Goal: Task Accomplishment & Management: Use online tool/utility

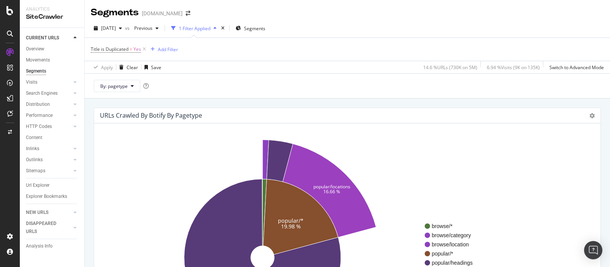
scroll to position [958, 0]
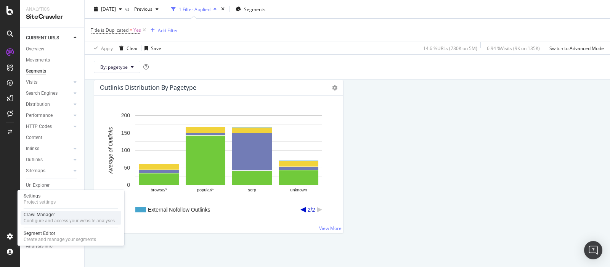
click at [39, 222] on div "Configure and access your website analyses" at bounding box center [69, 220] width 91 height 6
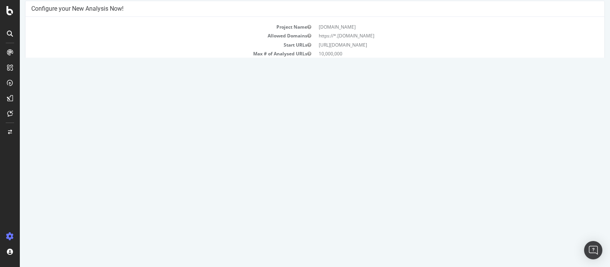
scroll to position [95, 0]
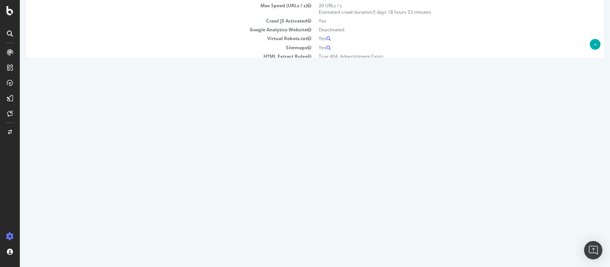
drag, startPoint x: 375, startPoint y: 165, endPoint x: 342, endPoint y: 162, distance: 32.1
click at [344, 161] on tr "2025 Aug. 26th report Report 2025-08-26 18:27 1 Add name Delete analysis" at bounding box center [314, 165] width 567 height 18
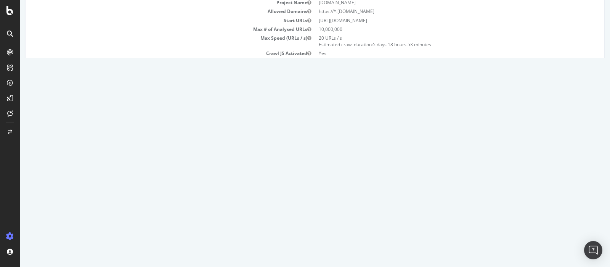
scroll to position [47, 0]
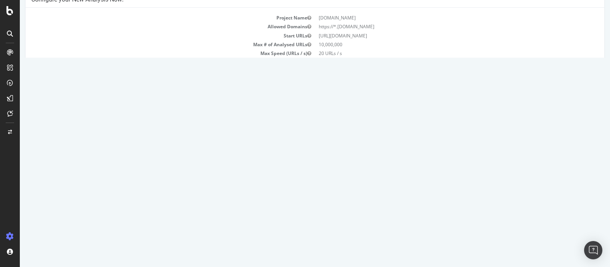
click at [66, 210] on link "[DATE] report" at bounding box center [51, 213] width 29 height 6
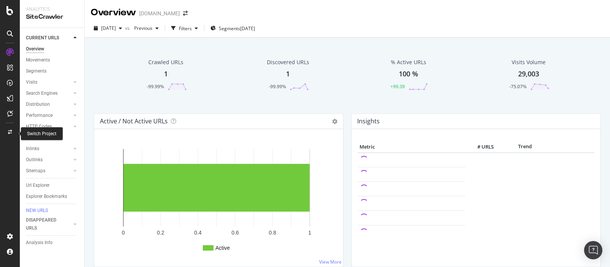
click at [11, 134] on div at bounding box center [10, 132] width 18 height 12
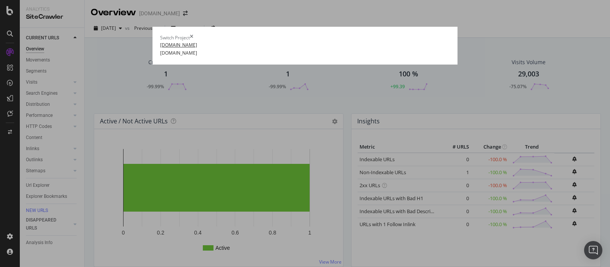
click at [160, 49] on link "[DOMAIN_NAME]" at bounding box center [178, 45] width 37 height 8
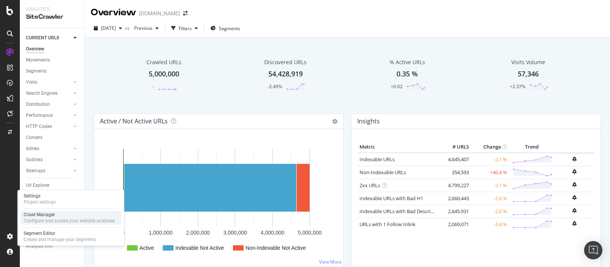
click at [45, 219] on div "Configure and access your website analyses" at bounding box center [69, 220] width 91 height 6
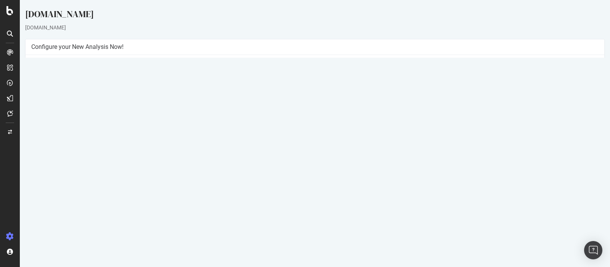
scroll to position [143, 0]
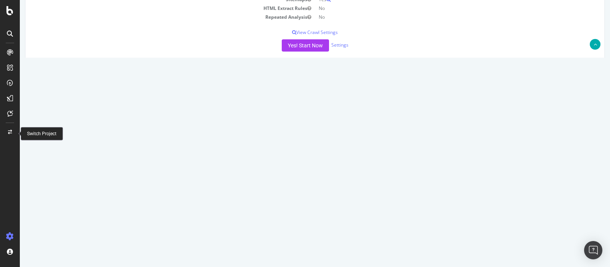
click at [9, 132] on icon at bounding box center [10, 132] width 4 height 5
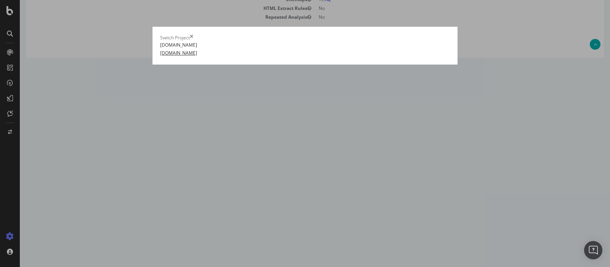
click at [160, 57] on link "[DOMAIN_NAME]" at bounding box center [178, 53] width 37 height 8
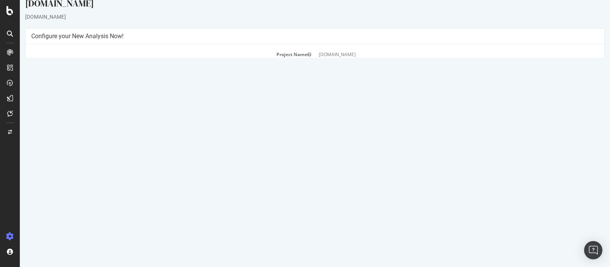
scroll to position [190, 0]
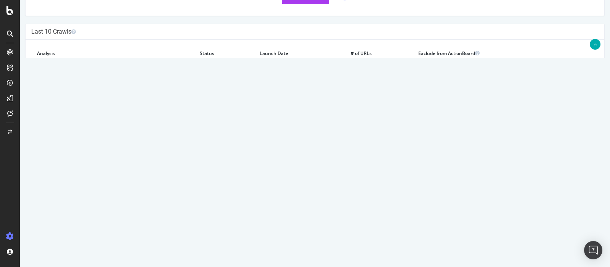
drag, startPoint x: 363, startPoint y: 67, endPoint x: 379, endPoint y: 70, distance: 16.3
click at [379, 70] on td "1" at bounding box center [379, 70] width 68 height 18
click at [378, 70] on td "1" at bounding box center [379, 70] width 68 height 18
click at [571, 67] on icon at bounding box center [572, 70] width 5 height 6
click at [542, 89] on link "Delete analysis" at bounding box center [544, 91] width 61 height 10
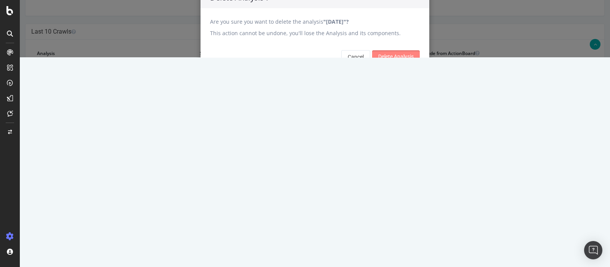
click at [389, 63] on input "Delete Analysis" at bounding box center [396, 56] width 48 height 12
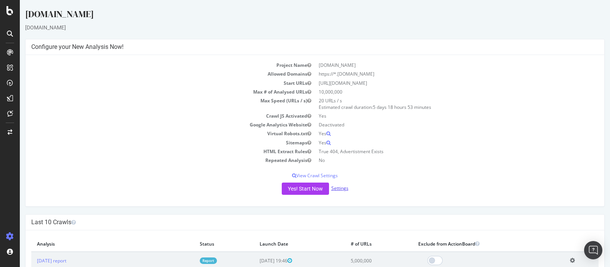
click at [340, 190] on link "Settings" at bounding box center [339, 188] width 17 height 6
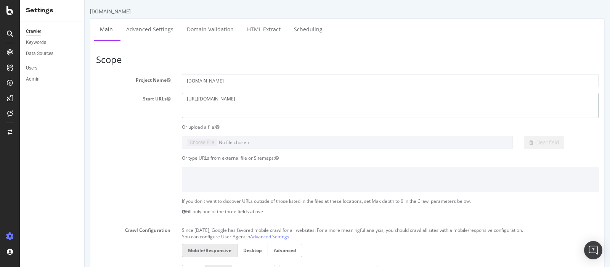
click at [233, 111] on textarea "[URL][DOMAIN_NAME]" at bounding box center [390, 105] width 417 height 25
click at [341, 104] on textarea "[URL][DOMAIN_NAME]" at bounding box center [390, 105] width 417 height 25
drag, startPoint x: 322, startPoint y: 103, endPoint x: 172, endPoint y: 100, distance: 150.7
click at [172, 100] on div "Start URLs [URL][DOMAIN_NAME]" at bounding box center [347, 105] width 514 height 25
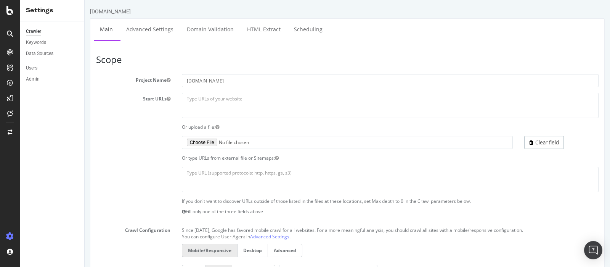
click at [350, 130] on section "Project Name [DOMAIN_NAME] Start URLs [URL][DOMAIN_NAME] Or upload a file: Clea…" at bounding box center [347, 230] width 503 height 313
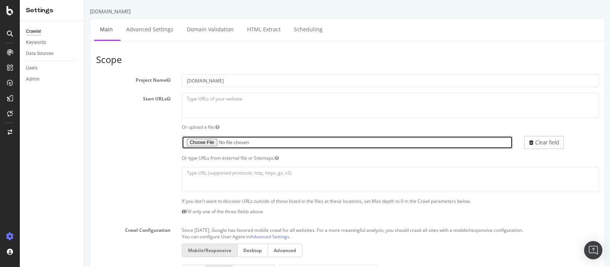
click at [210, 138] on input "file" at bounding box center [347, 142] width 331 height 13
type input "C:\fakepath\list 25k yp.txt"
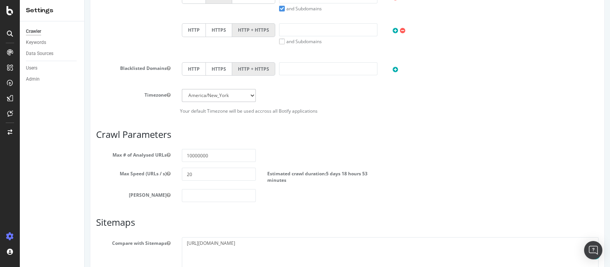
scroll to position [333, 0]
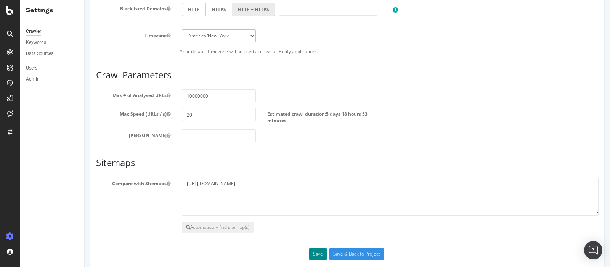
click at [313, 250] on button "Save" at bounding box center [318, 253] width 18 height 11
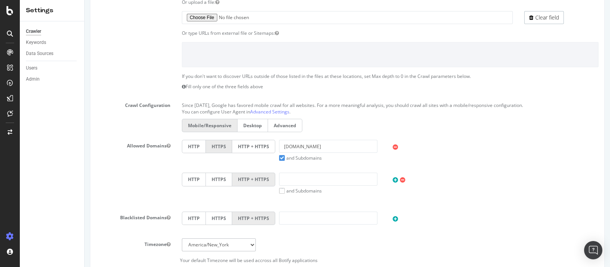
scroll to position [344, 0]
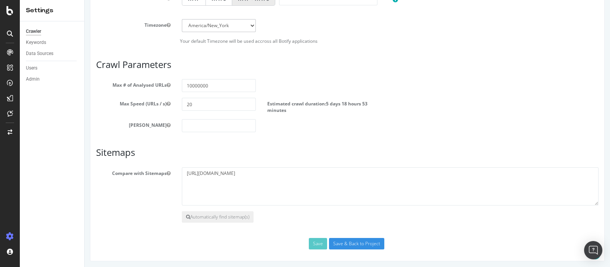
click at [315, 239] on div "Save Save & Back to Project" at bounding box center [347, 243] width 514 height 11
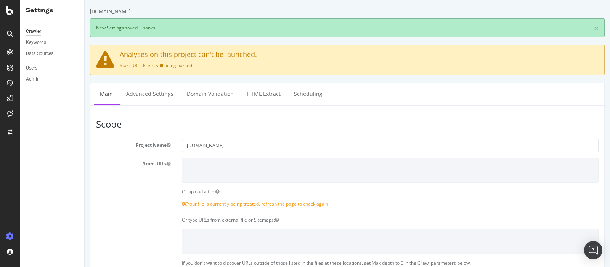
scroll to position [0, 0]
click at [154, 93] on link "Advanced Settings" at bounding box center [150, 93] width 59 height 21
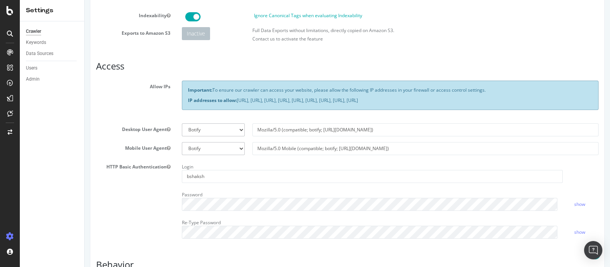
scroll to position [95, 0]
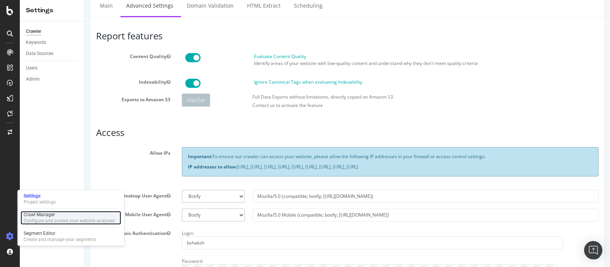
click at [44, 218] on div "Configure and access your website analyses" at bounding box center [69, 220] width 91 height 6
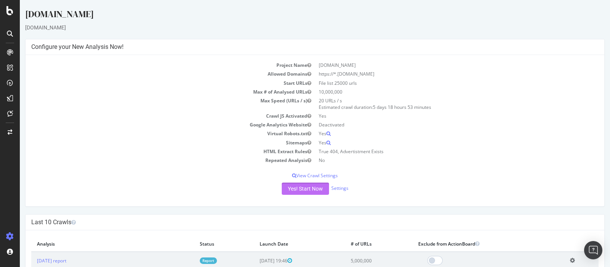
click at [302, 188] on button "Yes! Start Now" at bounding box center [305, 188] width 47 height 12
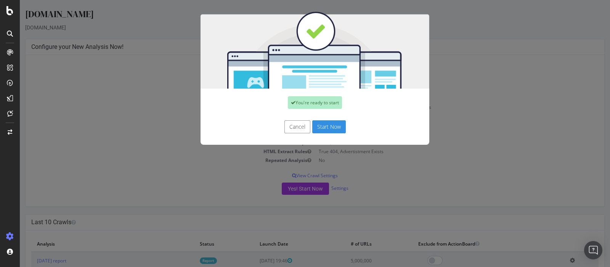
click at [327, 127] on button "Start Now" at bounding box center [329, 126] width 34 height 13
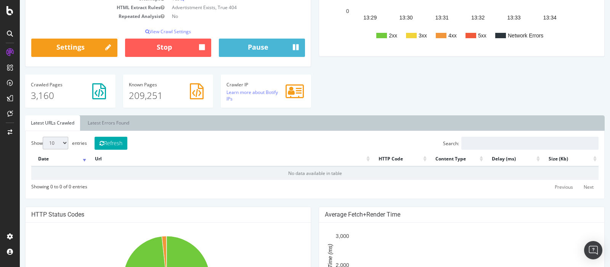
scroll to position [238, 0]
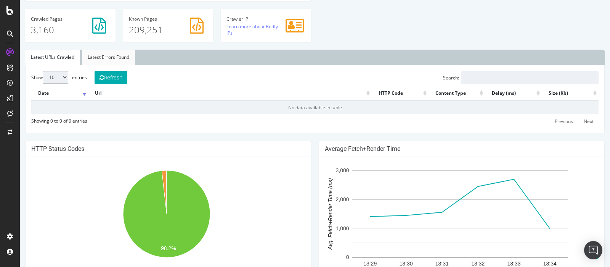
click at [117, 60] on link "Latest Errors Found" at bounding box center [108, 57] width 53 height 15
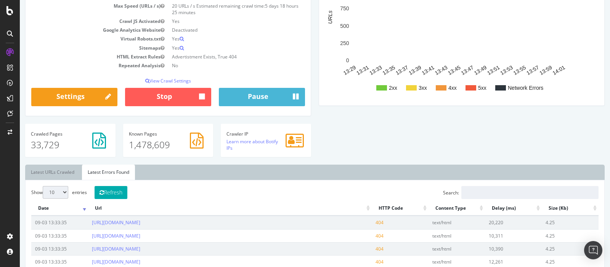
scroll to position [143, 0]
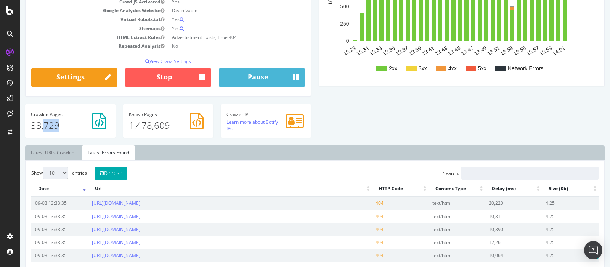
drag, startPoint x: 61, startPoint y: 122, endPoint x: 41, endPoint y: 123, distance: 19.9
click at [41, 123] on p "33,729" at bounding box center [70, 125] width 79 height 13
click at [59, 154] on link "Latest URLs Crawled" at bounding box center [52, 152] width 55 height 15
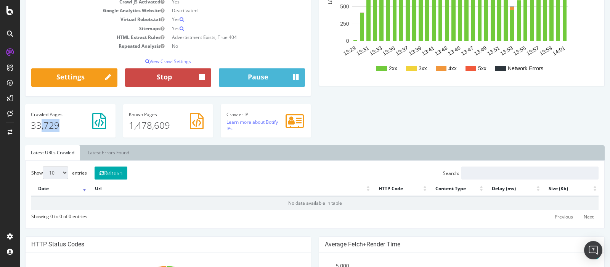
click at [196, 83] on button "Stop" at bounding box center [168, 77] width 86 height 18
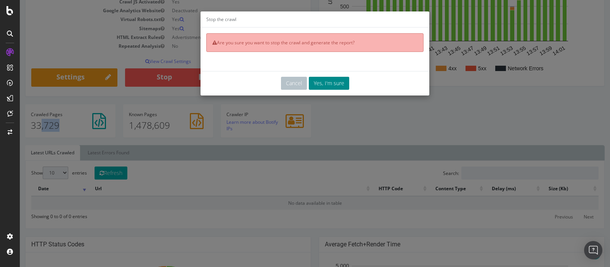
click at [324, 82] on button "Yes, I'm sure" at bounding box center [329, 83] width 40 height 13
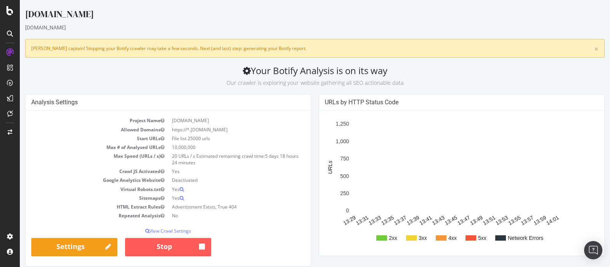
scroll to position [0, 0]
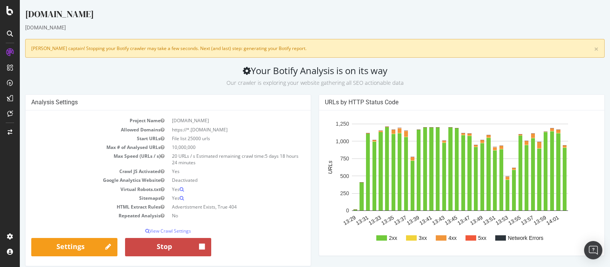
click at [196, 247] on button "Stop" at bounding box center [168, 247] width 86 height 18
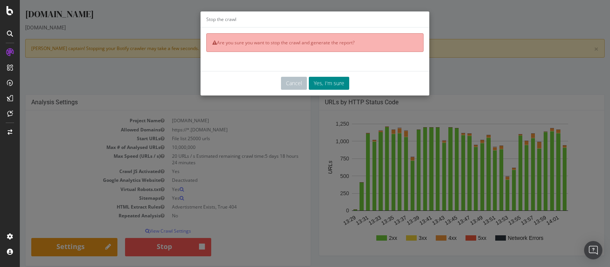
click at [328, 85] on button "Yes, I'm sure" at bounding box center [329, 83] width 40 height 13
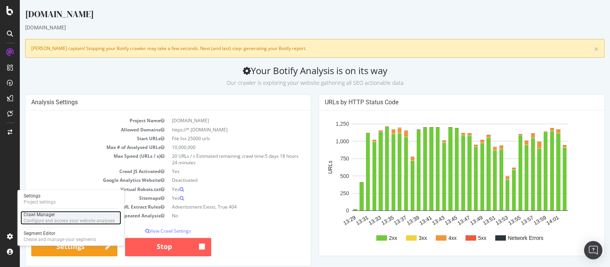
click at [44, 222] on div "Configure and access your website analyses" at bounding box center [69, 220] width 91 height 6
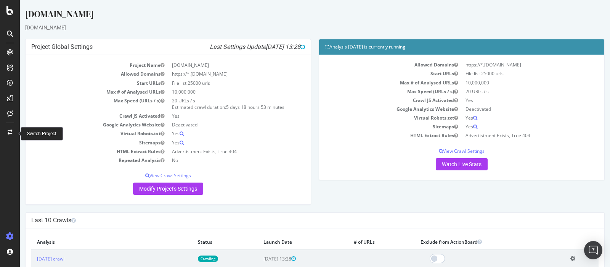
click at [10, 133] on icon at bounding box center [10, 131] width 5 height 5
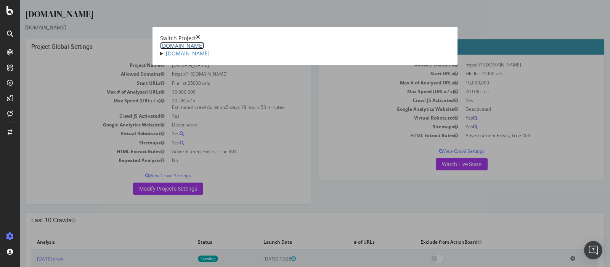
click at [160, 49] on link "[DOMAIN_NAME]" at bounding box center [182, 45] width 44 height 7
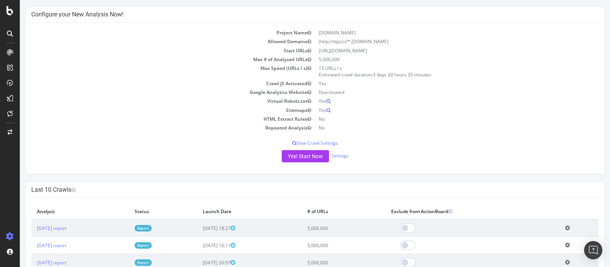
scroll to position [47, 0]
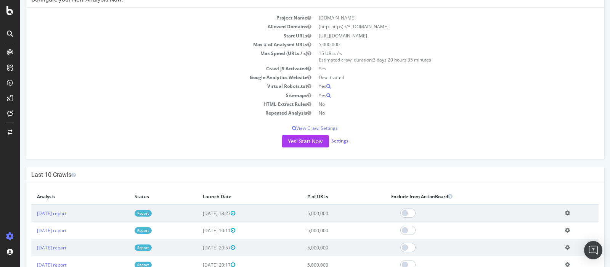
click at [343, 141] on link "Settings" at bounding box center [339, 140] width 17 height 6
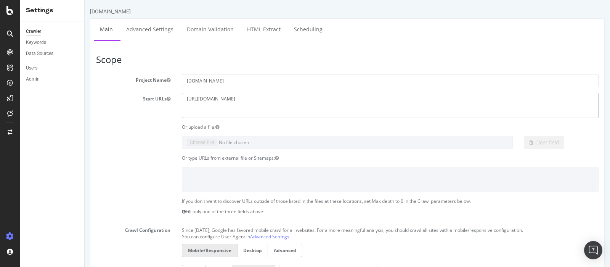
click at [323, 109] on textarea "[URL][DOMAIN_NAME]" at bounding box center [390, 105] width 417 height 25
drag, startPoint x: 318, startPoint y: 107, endPoint x: 155, endPoint y: 103, distance: 163.3
click at [155, 103] on div "Start URLs [URL][DOMAIN_NAME]" at bounding box center [347, 105] width 514 height 25
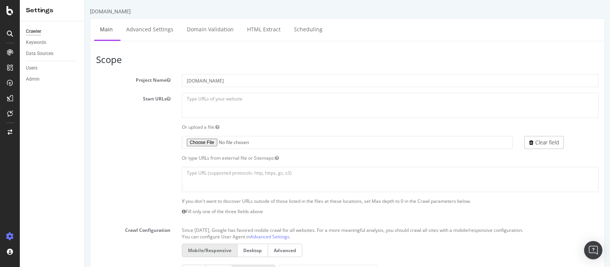
click at [157, 139] on div "Clear field" at bounding box center [347, 142] width 514 height 13
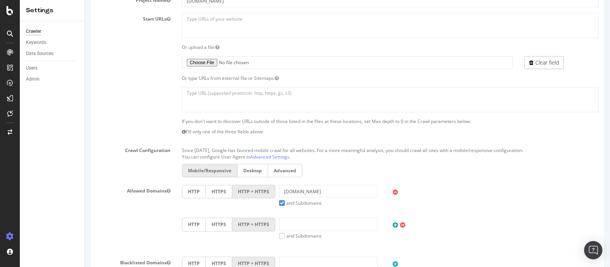
scroll to position [238, 0]
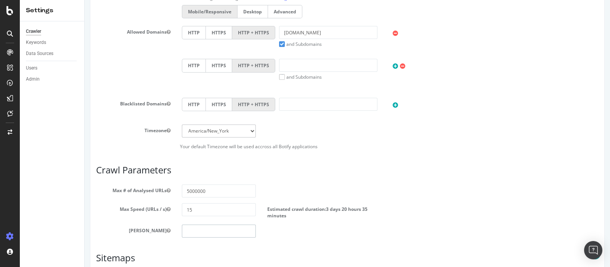
click at [215, 231] on input "number" at bounding box center [219, 230] width 74 height 13
type input "0"
click at [412, 204] on div "Max Speed (URLs / s) 15 Estimated crawl duration: 3 days 20 hours 35 minutes" at bounding box center [347, 211] width 514 height 16
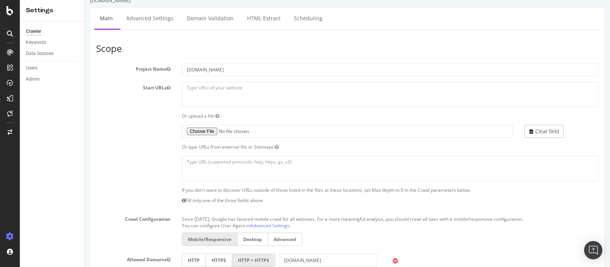
scroll to position [10, 0]
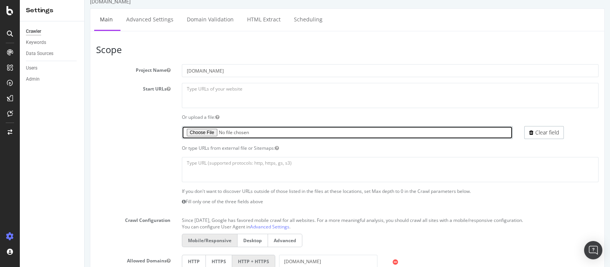
click at [210, 130] on input "file" at bounding box center [347, 132] width 331 height 13
type input "C:\fakepath\list 25k pj.txt"
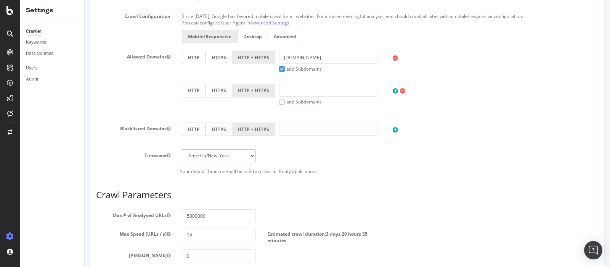
scroll to position [296, 0]
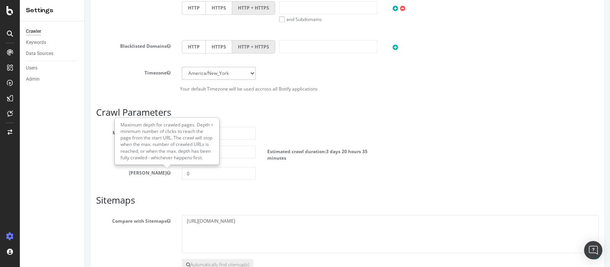
click at [338, 176] on div "[PERSON_NAME] 0" at bounding box center [347, 173] width 514 height 13
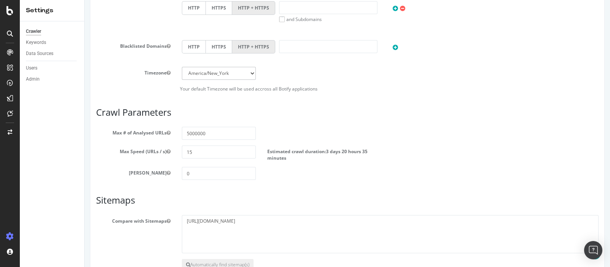
scroll to position [344, 0]
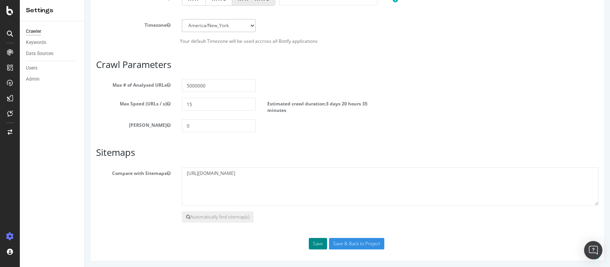
click at [317, 238] on button "Save" at bounding box center [318, 243] width 18 height 11
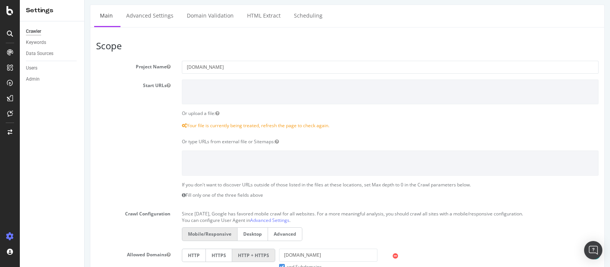
scroll to position [0, 0]
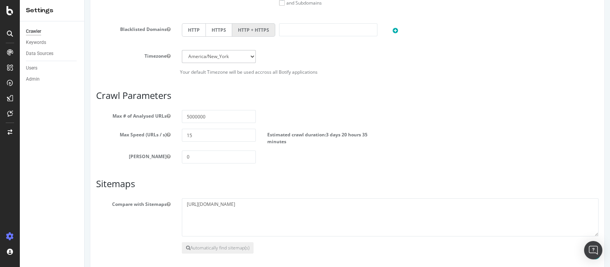
scroll to position [348, 0]
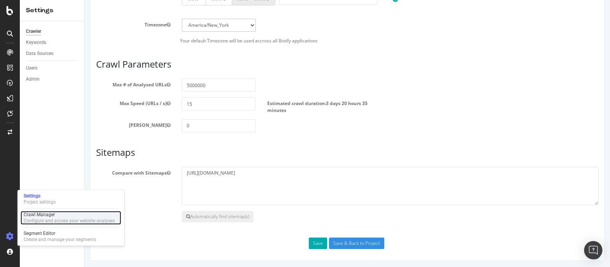
click at [56, 221] on div "Configure and access your website analyses" at bounding box center [69, 220] width 91 height 6
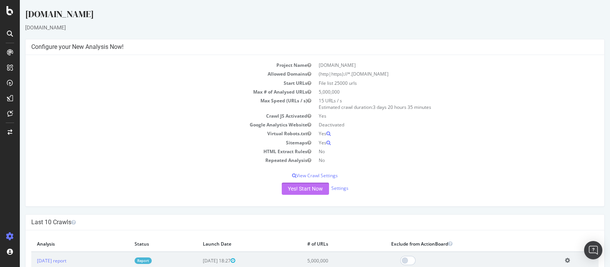
click at [303, 190] on button "Yes! Start Now" at bounding box center [305, 188] width 47 height 12
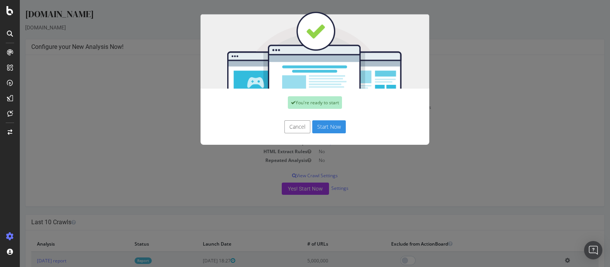
click at [330, 126] on button "Start Now" at bounding box center [329, 126] width 34 height 13
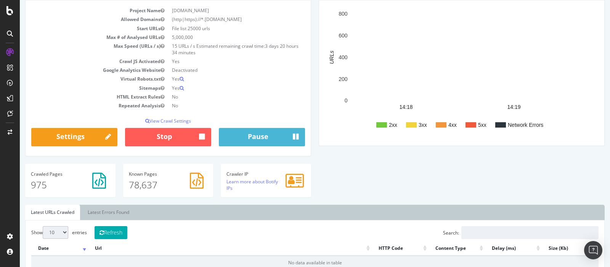
scroll to position [190, 0]
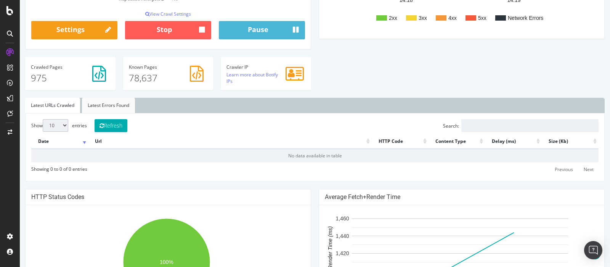
click at [96, 106] on link "Latest Errors Found" at bounding box center [108, 105] width 53 height 15
click at [48, 94] on div "Crawled Pages 975" at bounding box center [70, 77] width 98 height 41
click at [51, 100] on link "Latest URLs Crawled" at bounding box center [52, 105] width 55 height 15
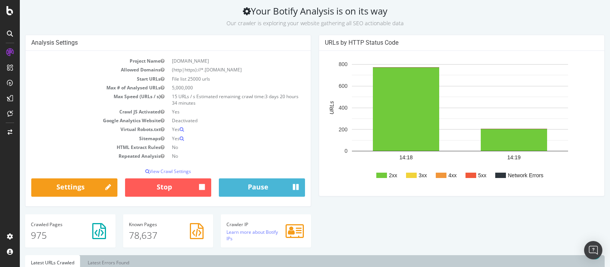
scroll to position [0, 0]
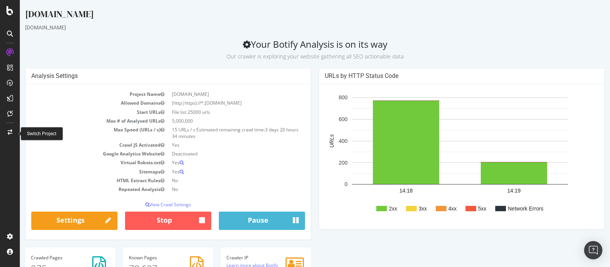
click at [11, 132] on icon at bounding box center [10, 131] width 5 height 5
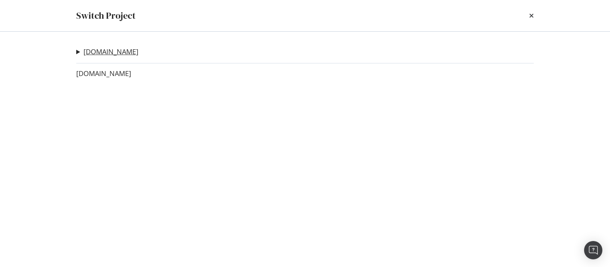
click at [118, 54] on link "[DOMAIN_NAME]" at bounding box center [111, 52] width 55 height 8
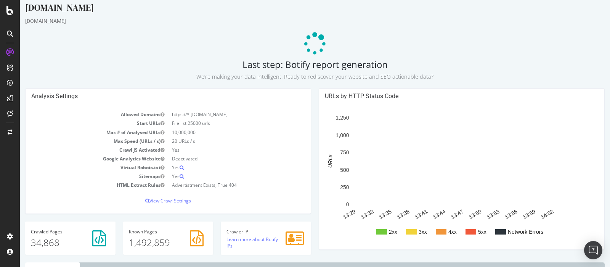
scroll to position [95, 0]
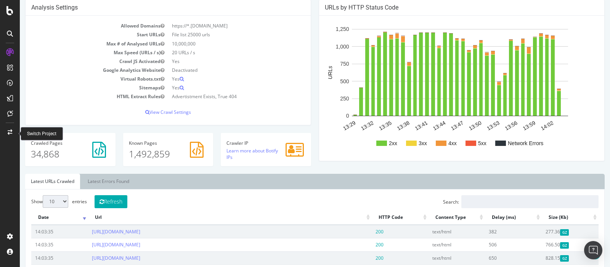
click at [15, 133] on div at bounding box center [10, 132] width 18 height 12
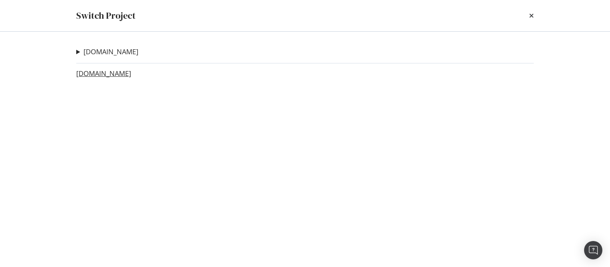
click at [94, 76] on link "[DOMAIN_NAME]" at bounding box center [103, 73] width 55 height 8
